Goal: Transaction & Acquisition: Download file/media

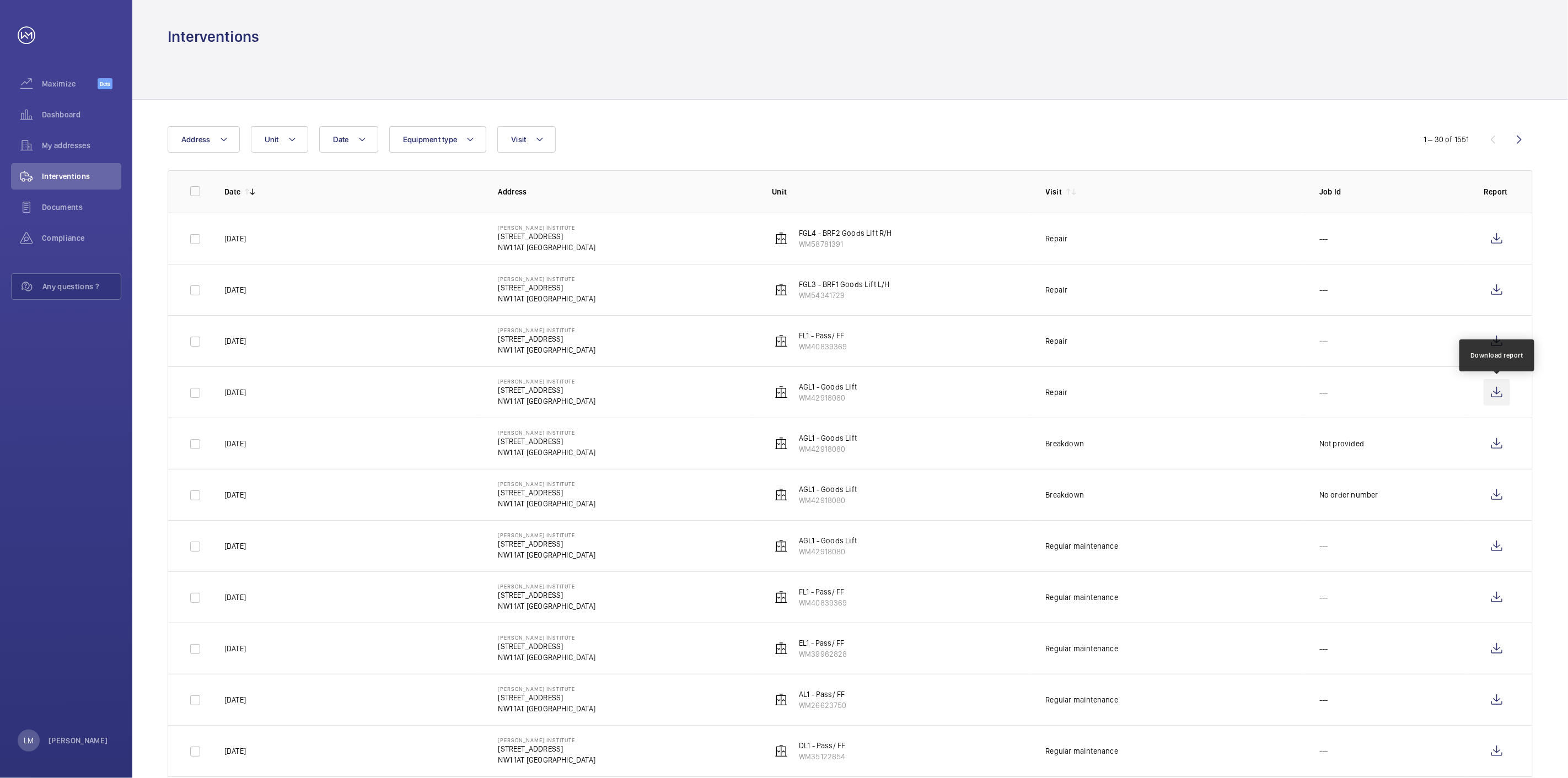
click at [1498, 396] on wm-front-icon-button at bounding box center [1497, 392] width 27 height 27
click at [1495, 449] on wm-front-icon-button at bounding box center [1497, 443] width 27 height 27
